Goal: Obtain resource: Download file/media

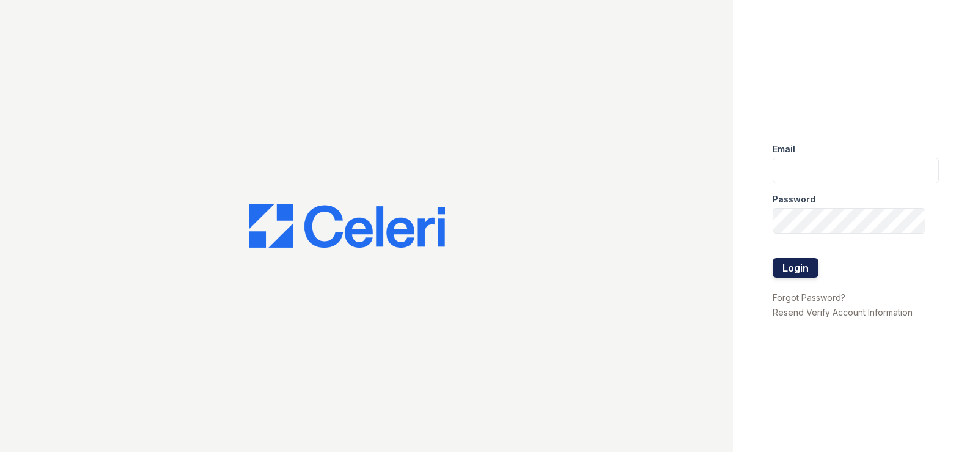
type input "[EMAIL_ADDRESS][DOMAIN_NAME]"
click at [788, 271] on button "Login" at bounding box center [795, 268] width 46 height 20
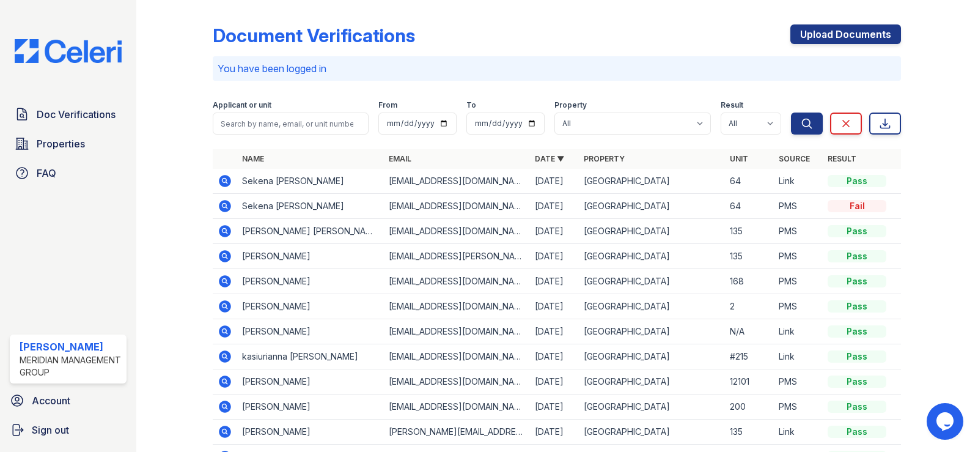
click at [221, 382] on icon at bounding box center [225, 381] width 12 height 12
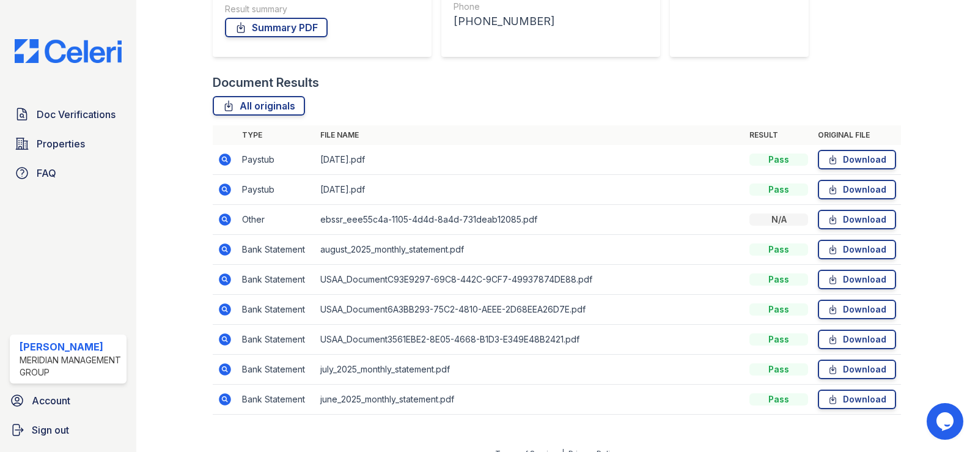
scroll to position [243, 0]
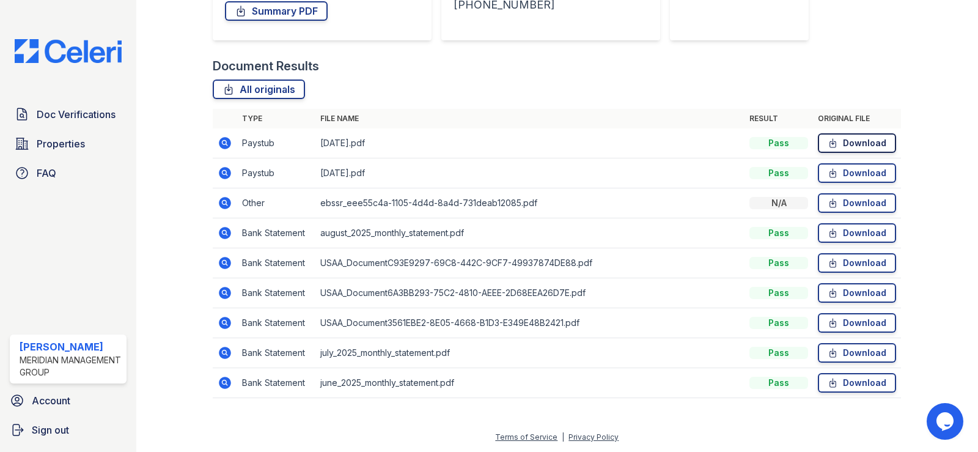
click at [866, 143] on link "Download" at bounding box center [856, 143] width 78 height 20
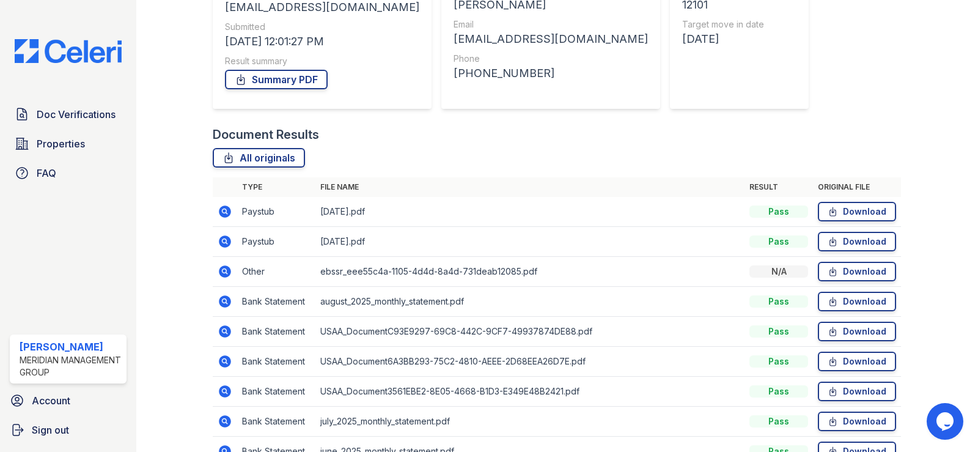
scroll to position [182, 0]
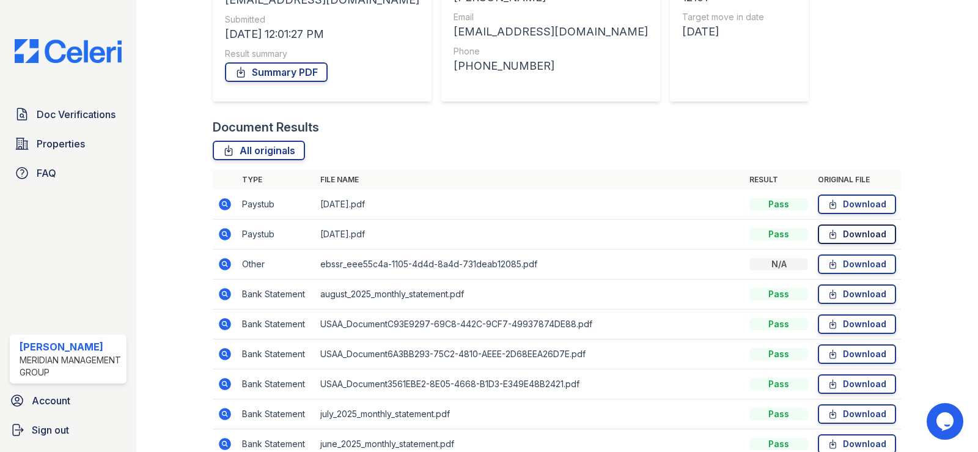
click at [833, 235] on link "Download" at bounding box center [856, 234] width 78 height 20
click at [861, 324] on link "Download" at bounding box center [856, 324] width 78 height 20
click at [226, 413] on icon at bounding box center [225, 413] width 15 height 15
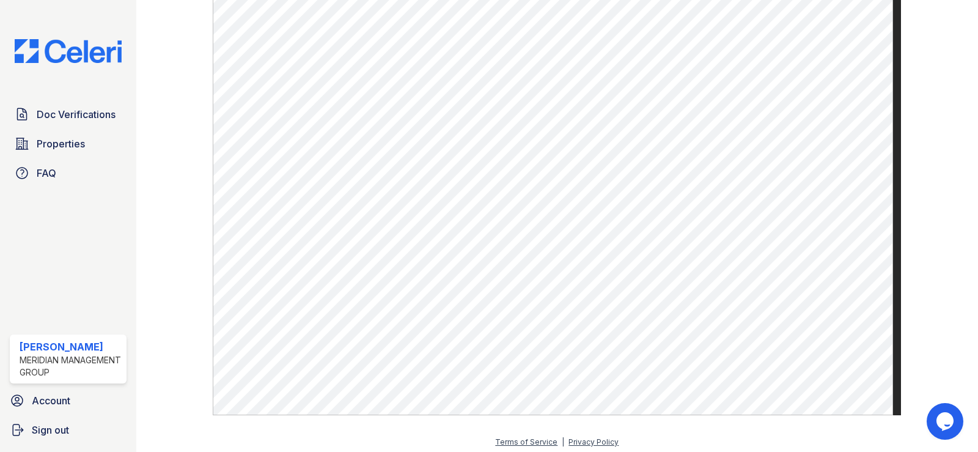
scroll to position [681, 0]
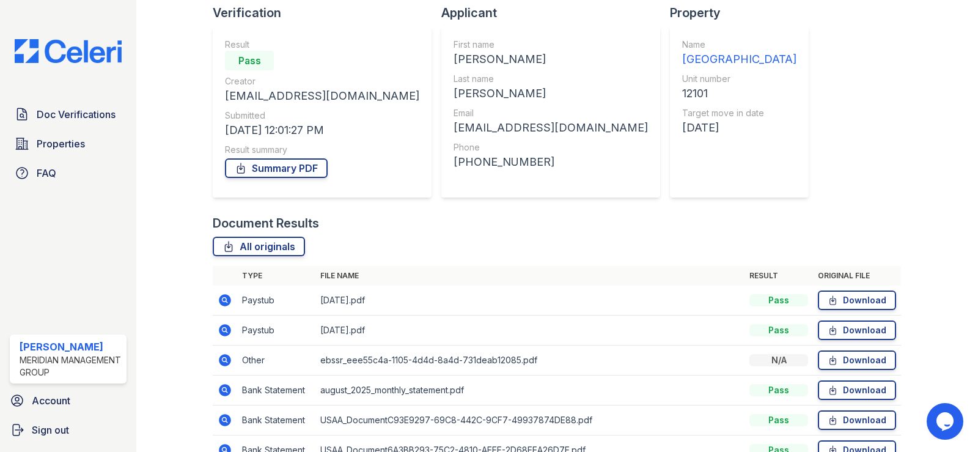
scroll to position [243, 0]
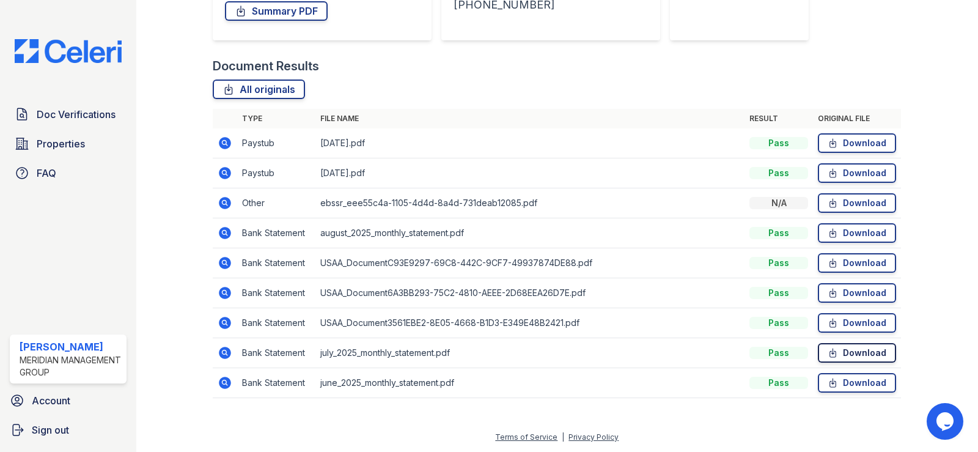
click at [855, 356] on link "Download" at bounding box center [856, 353] width 78 height 20
click at [835, 324] on link "Download" at bounding box center [856, 323] width 78 height 20
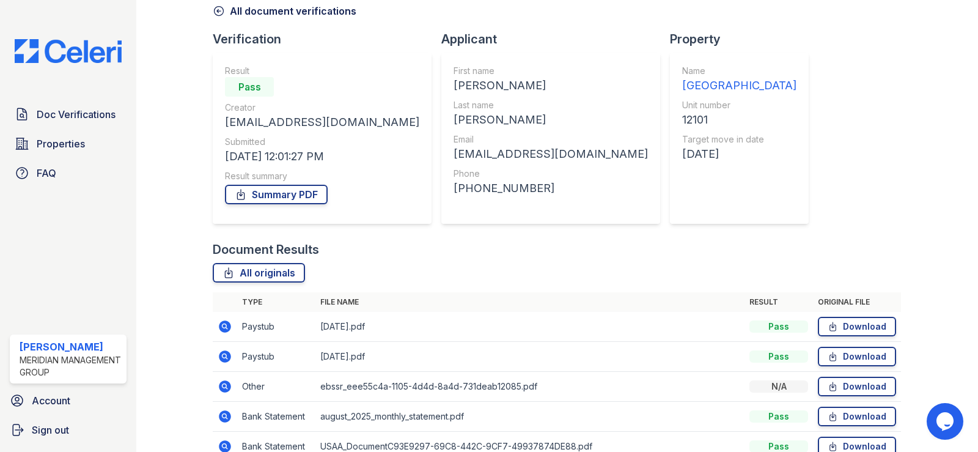
scroll to position [0, 0]
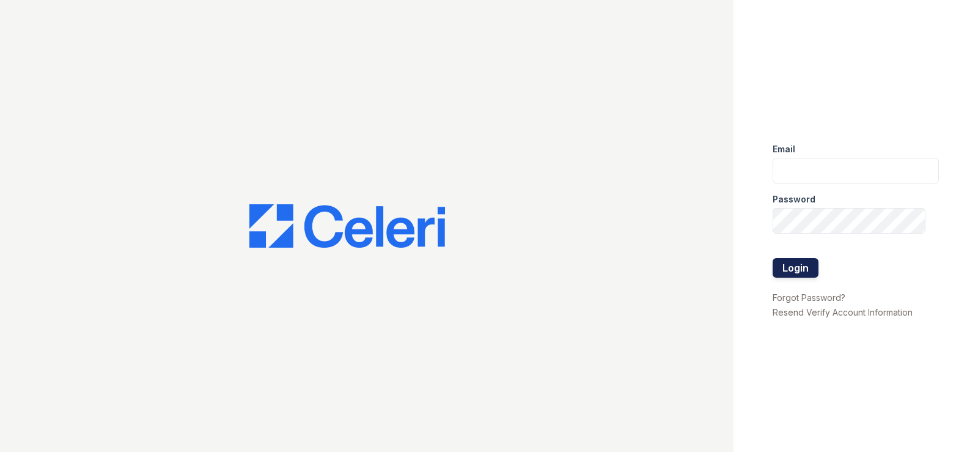
type input "[EMAIL_ADDRESS][DOMAIN_NAME]"
click at [811, 267] on button "Login" at bounding box center [795, 268] width 46 height 20
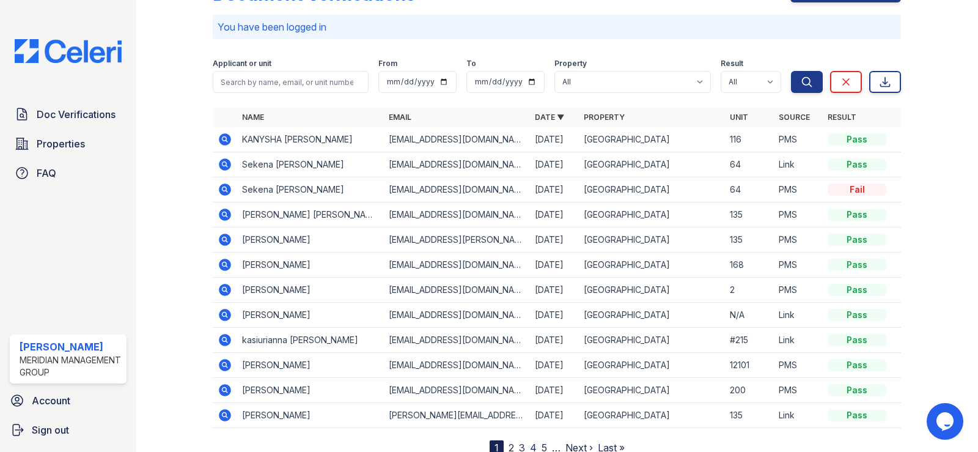
scroll to position [61, 0]
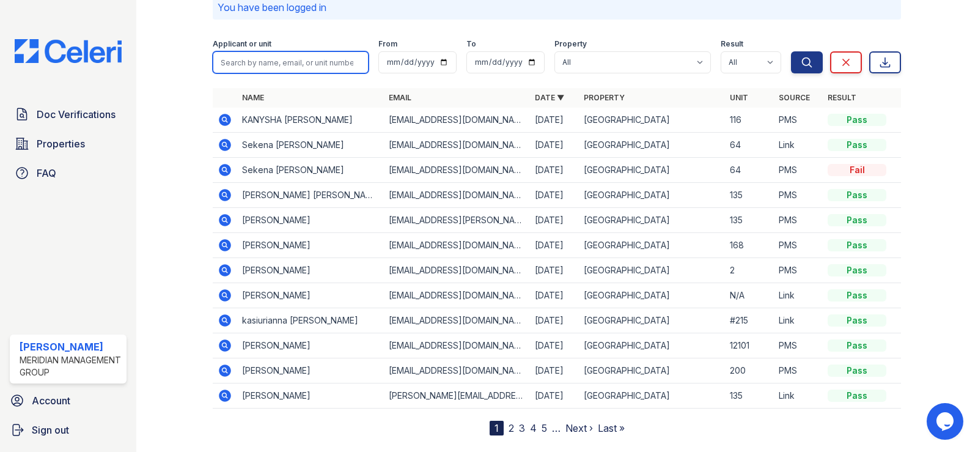
click at [282, 63] on input "search" at bounding box center [291, 62] width 156 height 22
type input "henderson"
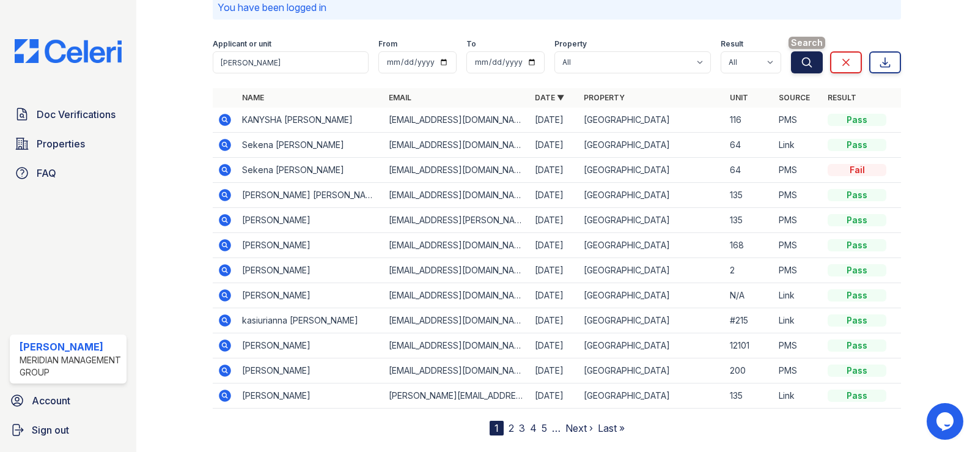
click at [806, 62] on button "Search" at bounding box center [807, 62] width 32 height 22
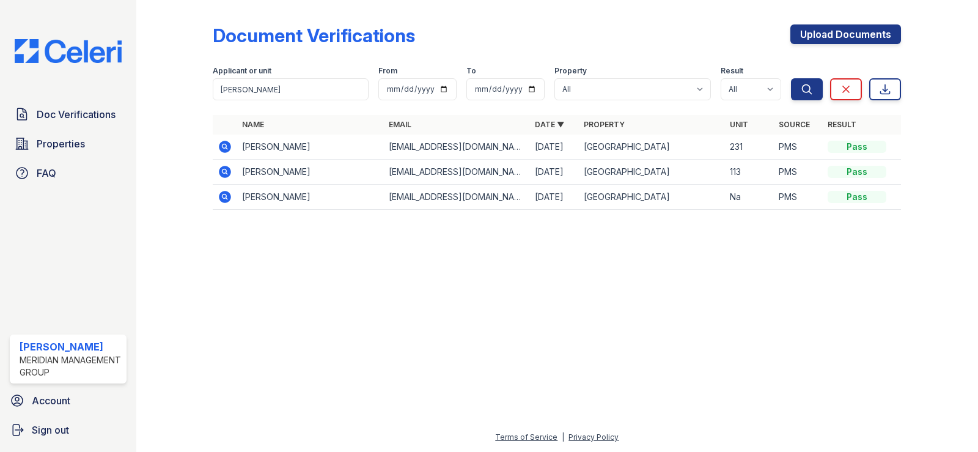
click at [226, 145] on icon at bounding box center [225, 146] width 15 height 15
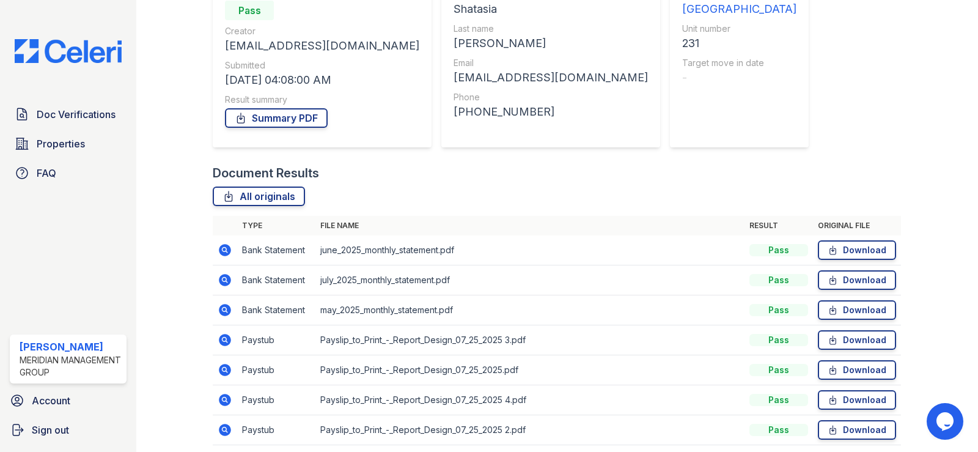
scroll to position [183, 0]
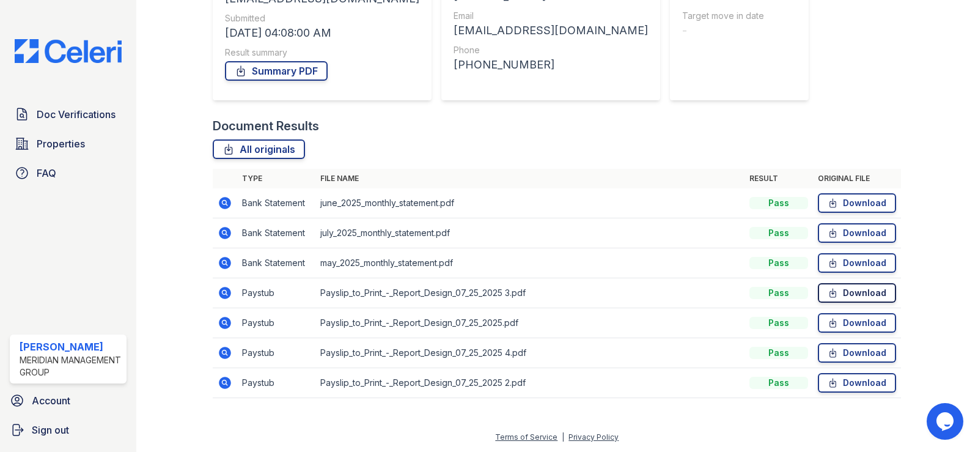
click at [855, 296] on link "Download" at bounding box center [856, 293] width 78 height 20
